Goal: Find specific page/section: Find specific page/section

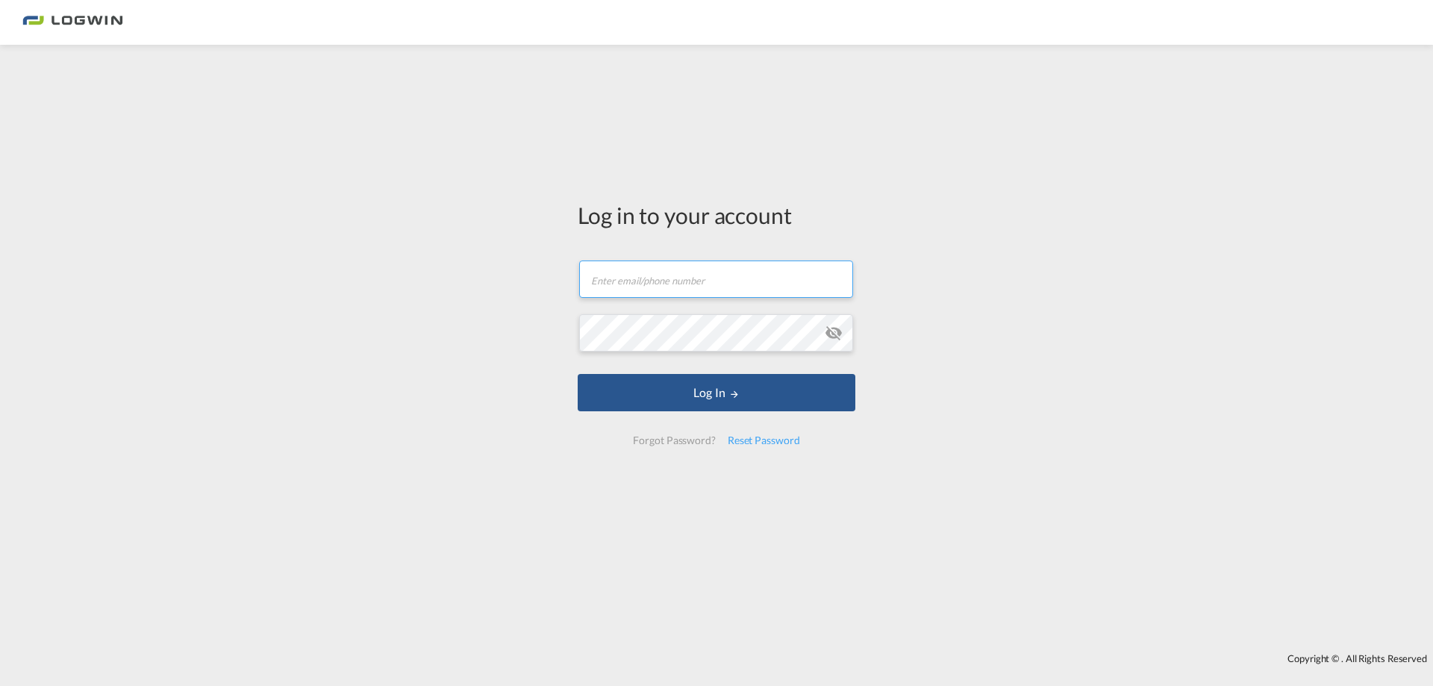
click at [655, 291] on input "text" at bounding box center [716, 278] width 274 height 37
type input "[PERSON_NAME][EMAIL_ADDRESS][DOMAIN_NAME]"
click at [578, 374] on button "Log In" at bounding box center [717, 392] width 278 height 37
